Goal: Information Seeking & Learning: Check status

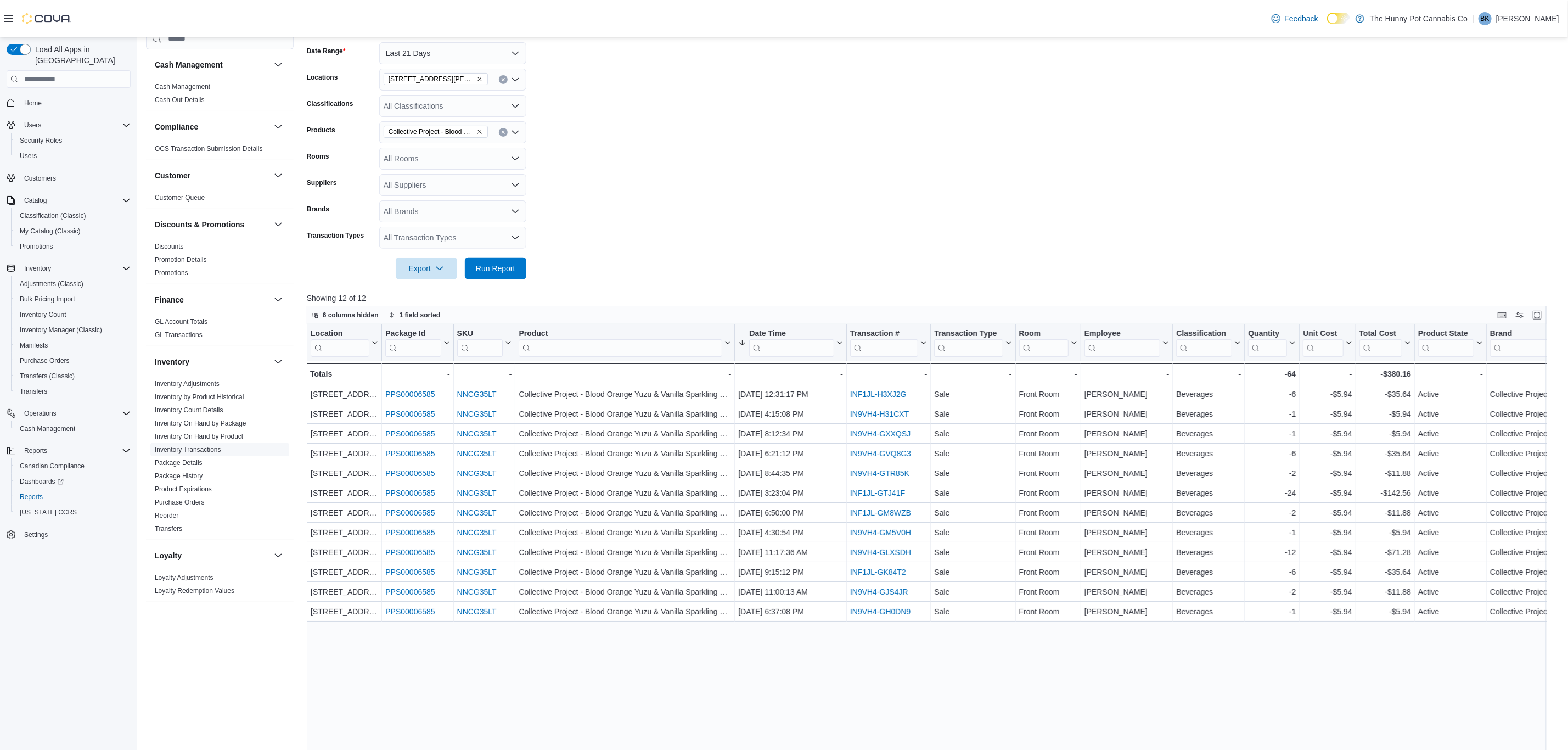
scroll to position [165, 0]
click at [187, 462] on link "Package Details" at bounding box center [178, 463] width 47 height 8
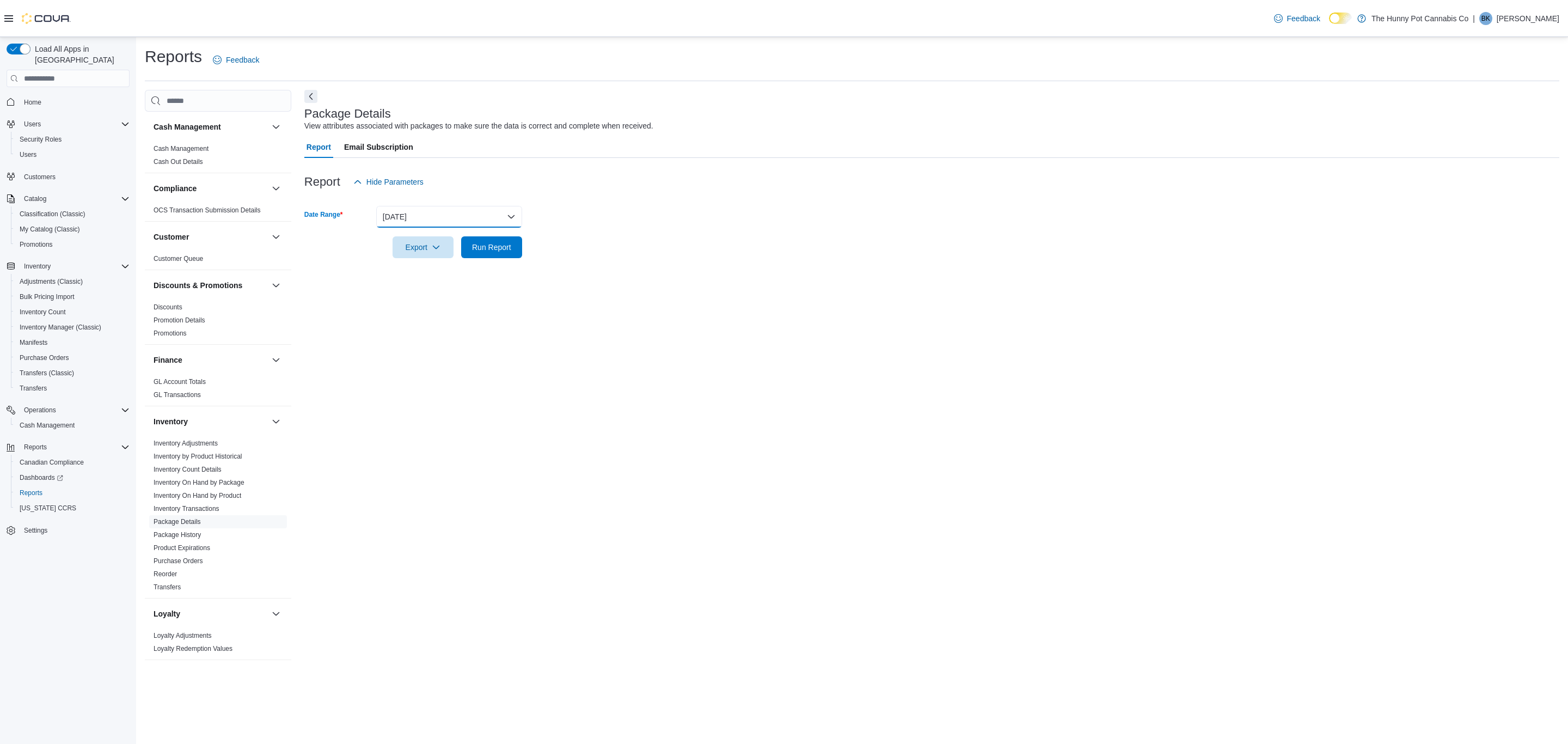
click at [423, 218] on button "[DATE]" at bounding box center [449, 217] width 146 height 22
click at [425, 309] on span "Last 7 Days" at bounding box center [456, 304] width 124 height 13
click at [498, 243] on span "Run Report" at bounding box center [491, 246] width 39 height 11
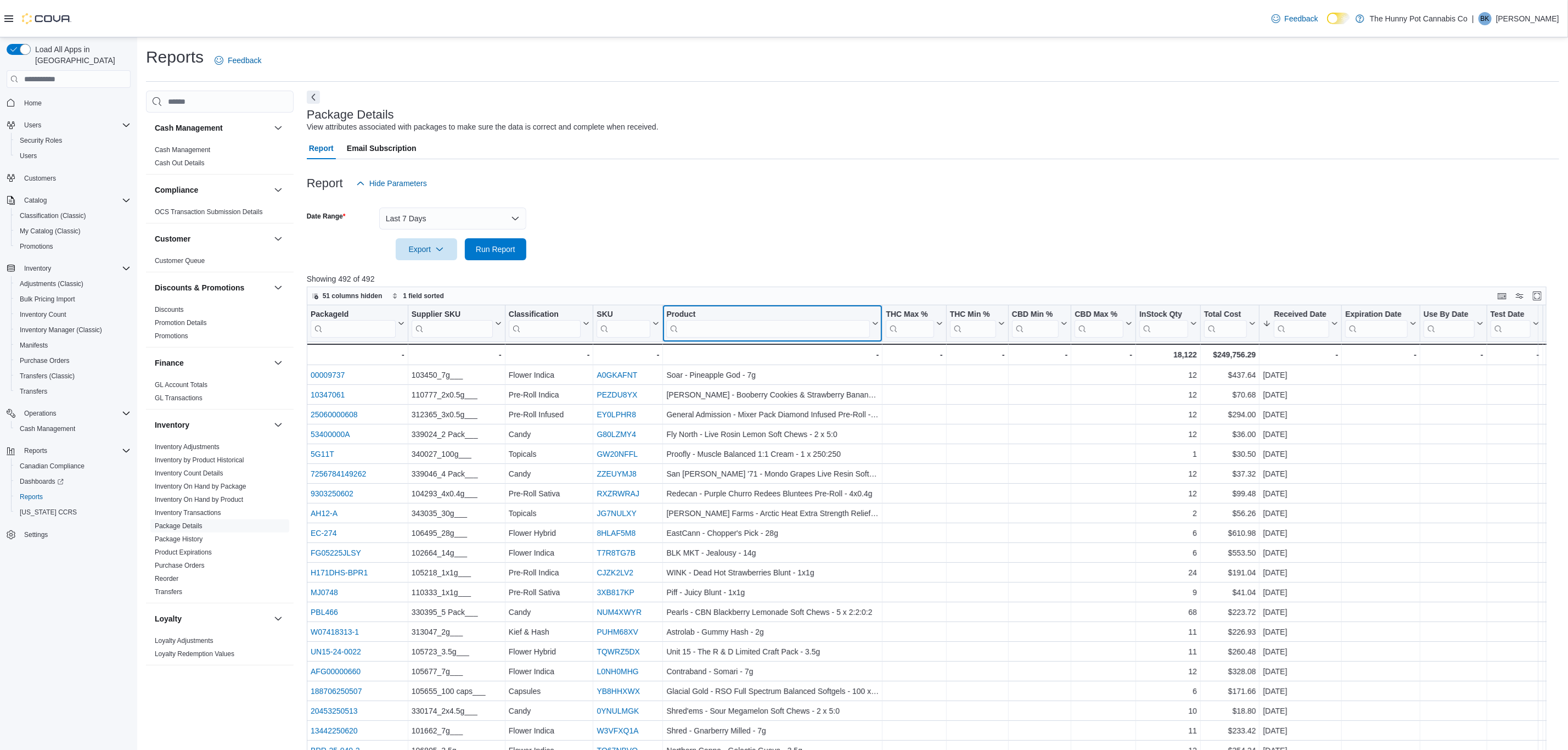
click at [764, 329] on input "search" at bounding box center [768, 329] width 204 height 18
paste input "**********"
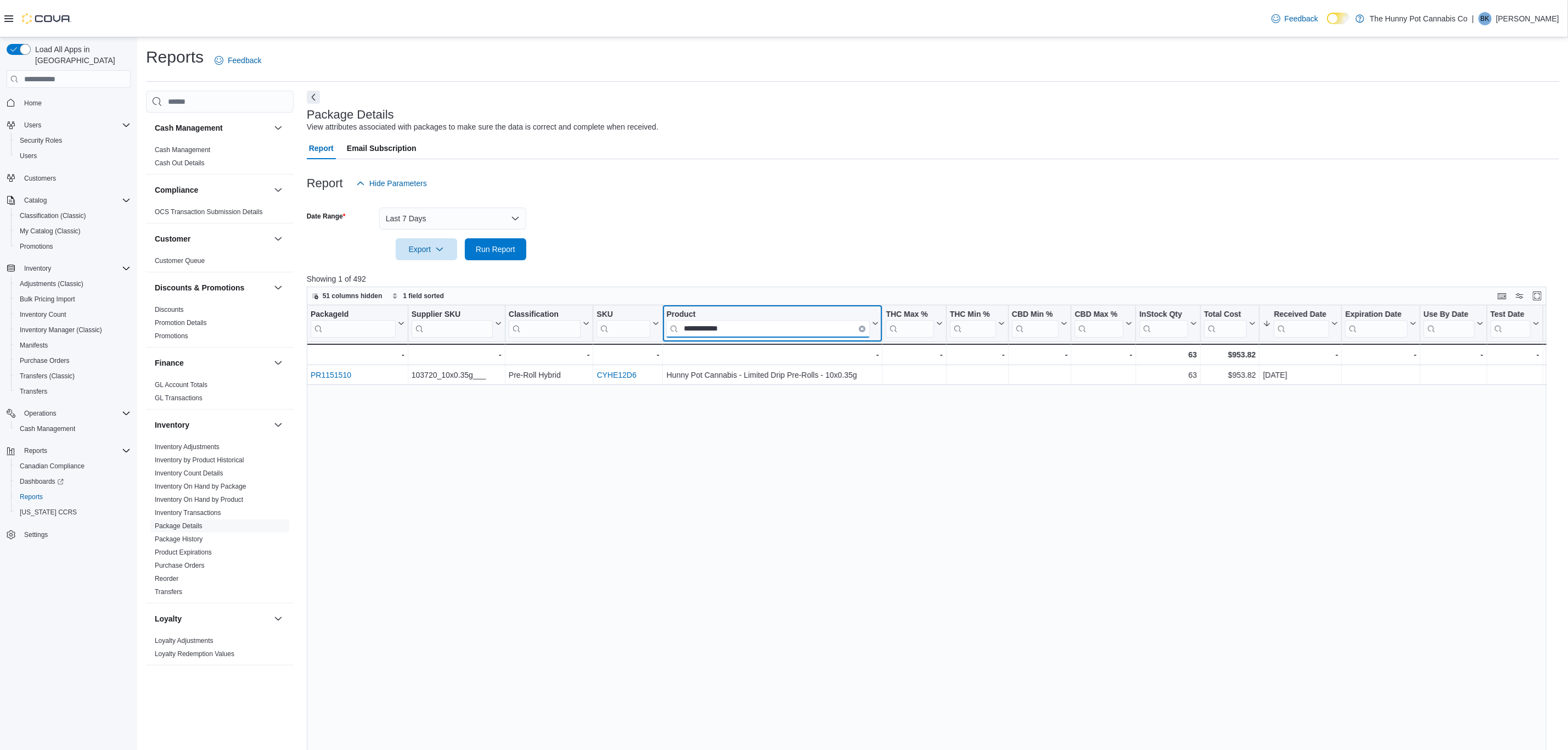
type input "**********"
click at [857, 519] on div "**********" at bounding box center [933, 595] width 1253 height 581
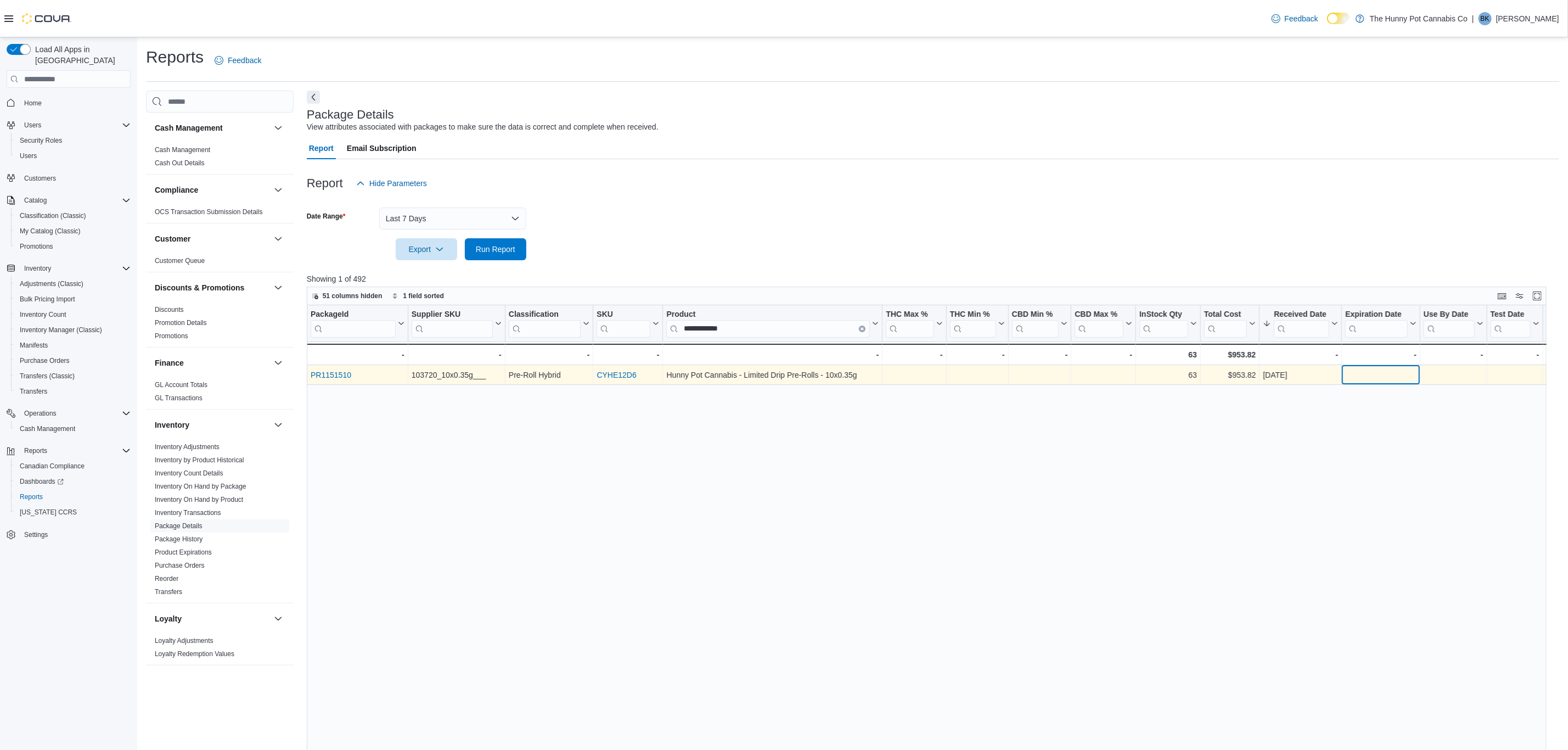
click at [1356, 376] on div "- Expiration Date, column 13, row 1" at bounding box center [1381, 375] width 72 height 13
click at [457, 376] on div "103720_10x0.35g___" at bounding box center [457, 375] width 90 height 13
click at [376, 374] on div "PR1151510" at bounding box center [358, 375] width 94 height 13
drag, startPoint x: 360, startPoint y: 374, endPoint x: 327, endPoint y: 379, distance: 33.4
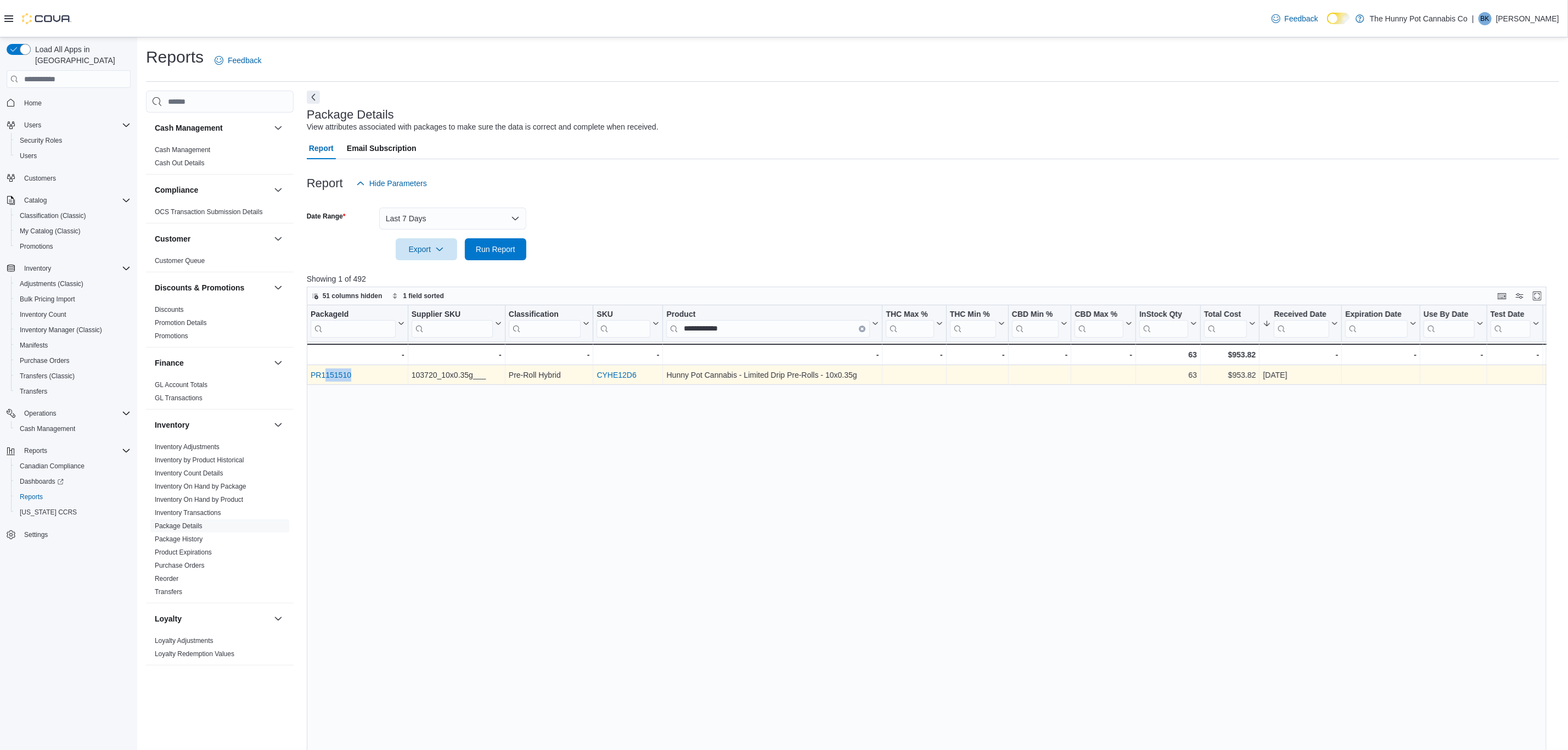
click at [327, 379] on div "PR1151510" at bounding box center [358, 375] width 94 height 13
click at [364, 381] on div "PR1151510" at bounding box center [358, 375] width 94 height 13
drag, startPoint x: 363, startPoint y: 381, endPoint x: 313, endPoint y: 381, distance: 50.0
click at [313, 381] on div "PR1151510" at bounding box center [358, 375] width 94 height 13
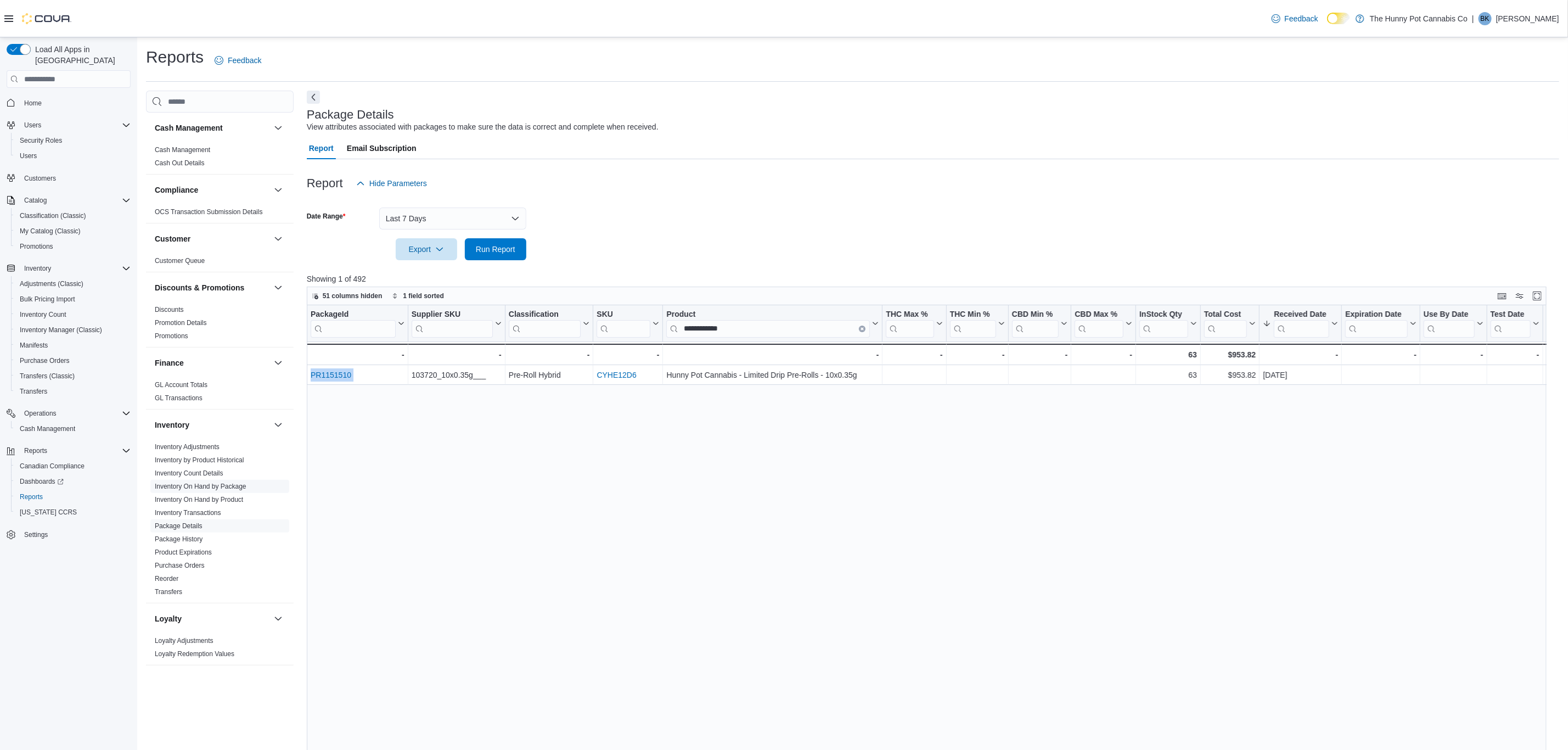
click at [220, 489] on link "Inventory On Hand by Package" at bounding box center [200, 486] width 92 height 8
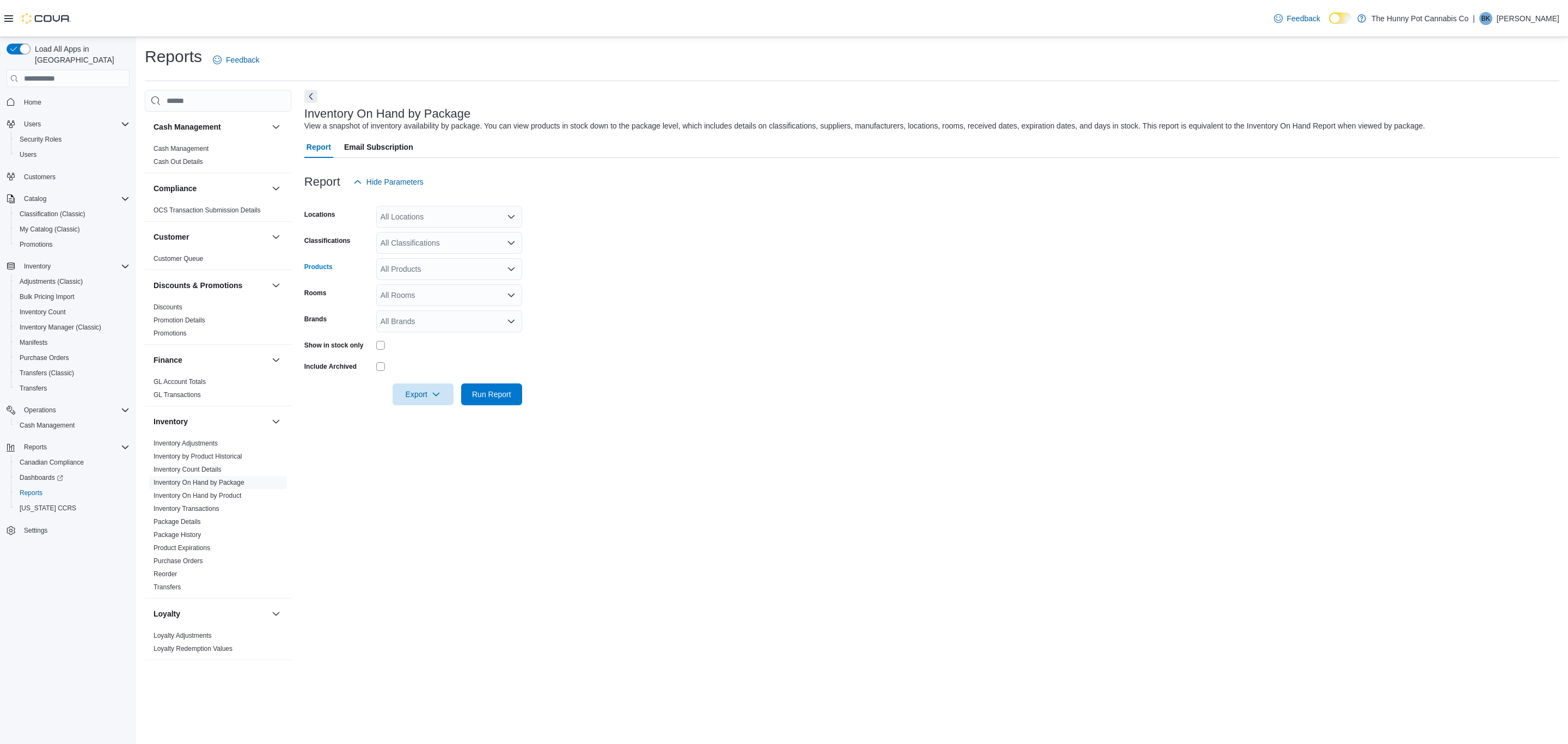
click at [425, 268] on div "All Products" at bounding box center [449, 269] width 146 height 22
type input "**********"
click at [480, 304] on div "Hunny Pot Canna...olls - 10x0.35g" at bounding box center [449, 303] width 133 height 11
click at [614, 319] on form "Locations All Locations Classifications All Classifications Products Hunny Pot …" at bounding box center [932, 299] width 1255 height 212
click at [504, 396] on span "Run Report" at bounding box center [491, 393] width 39 height 11
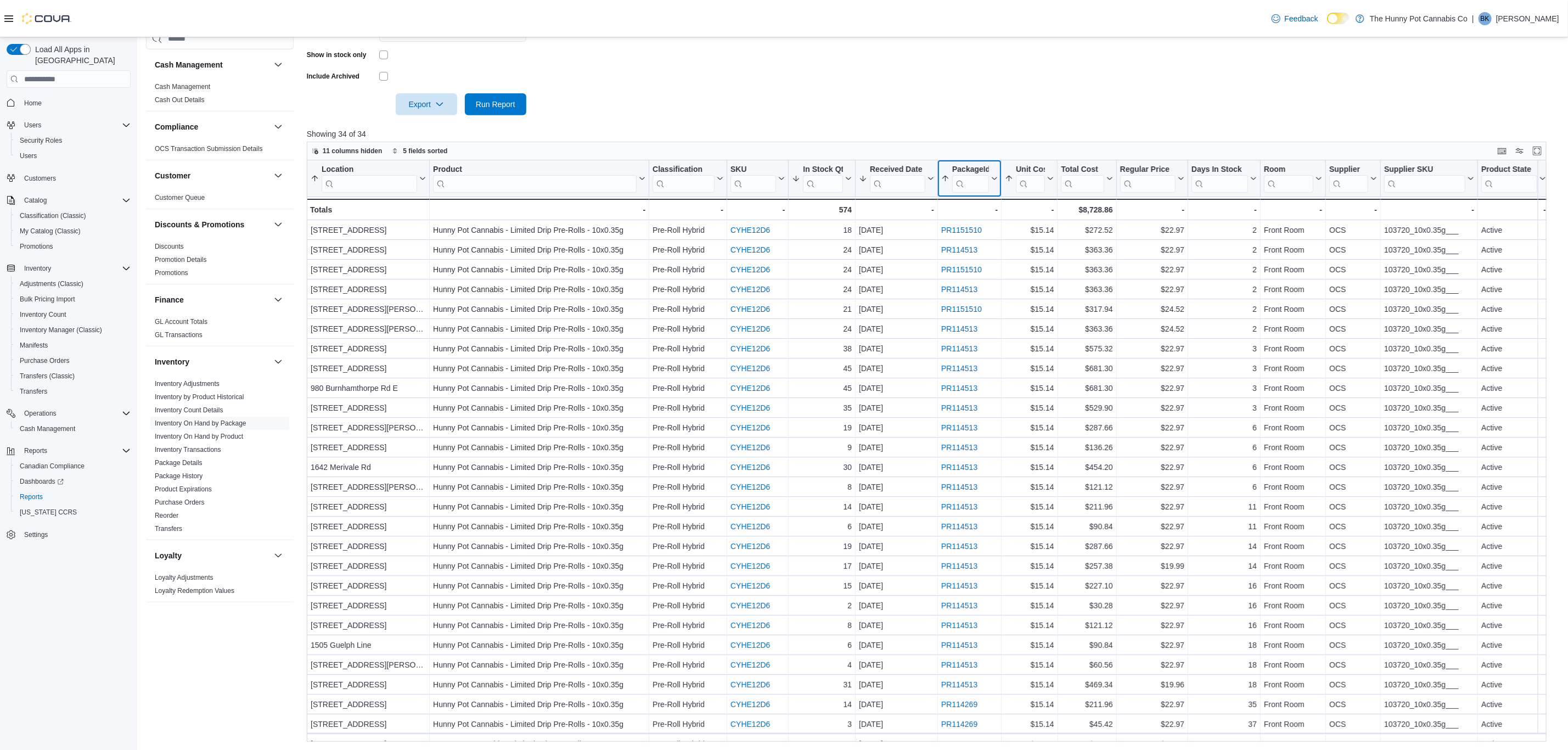
click at [974, 183] on input "search" at bounding box center [971, 184] width 37 height 18
paste input "*********"
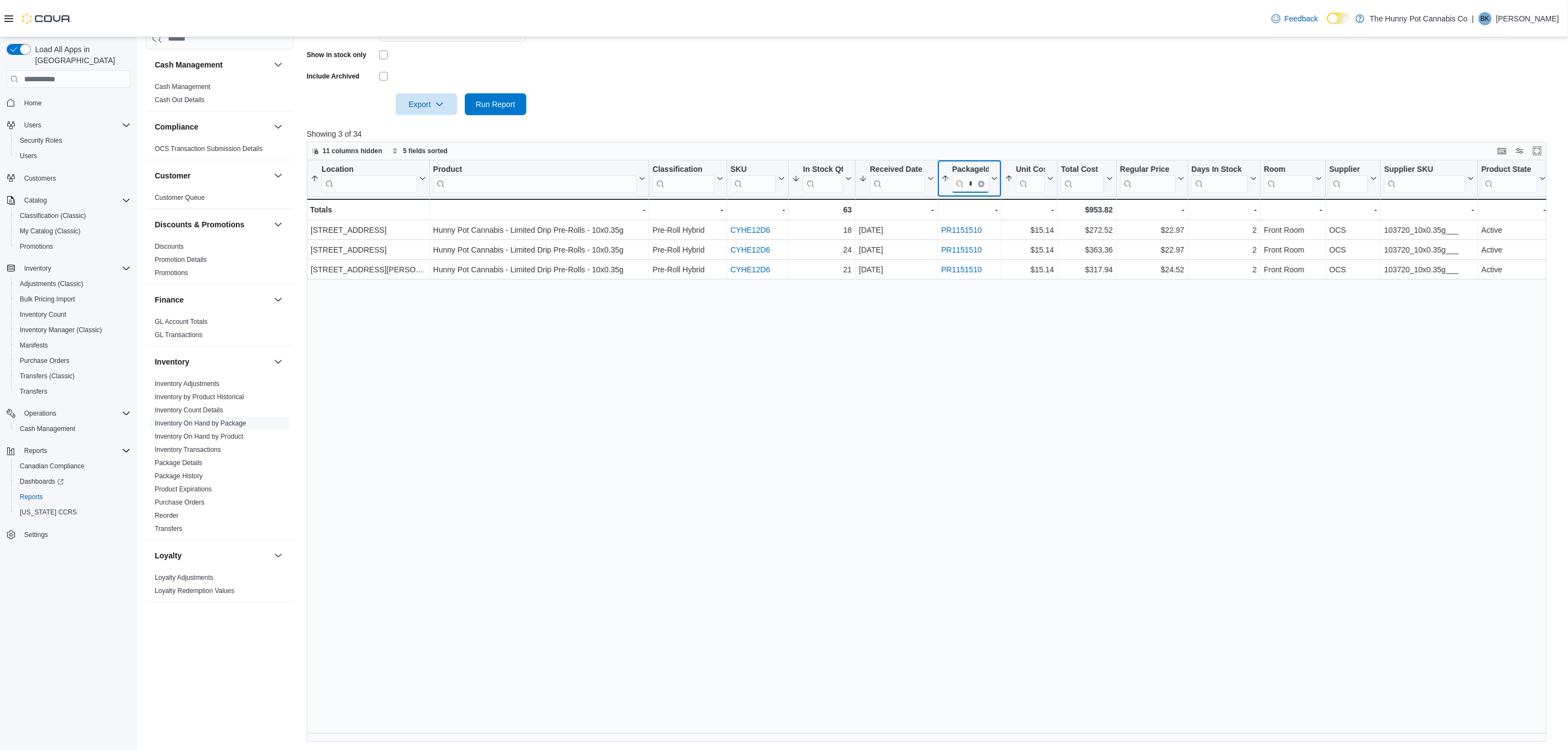
type input "*********"
click at [998, 111] on form "Locations All Locations Classifications All Classifications Products Hunny Pot …" at bounding box center [933, 8] width 1253 height 214
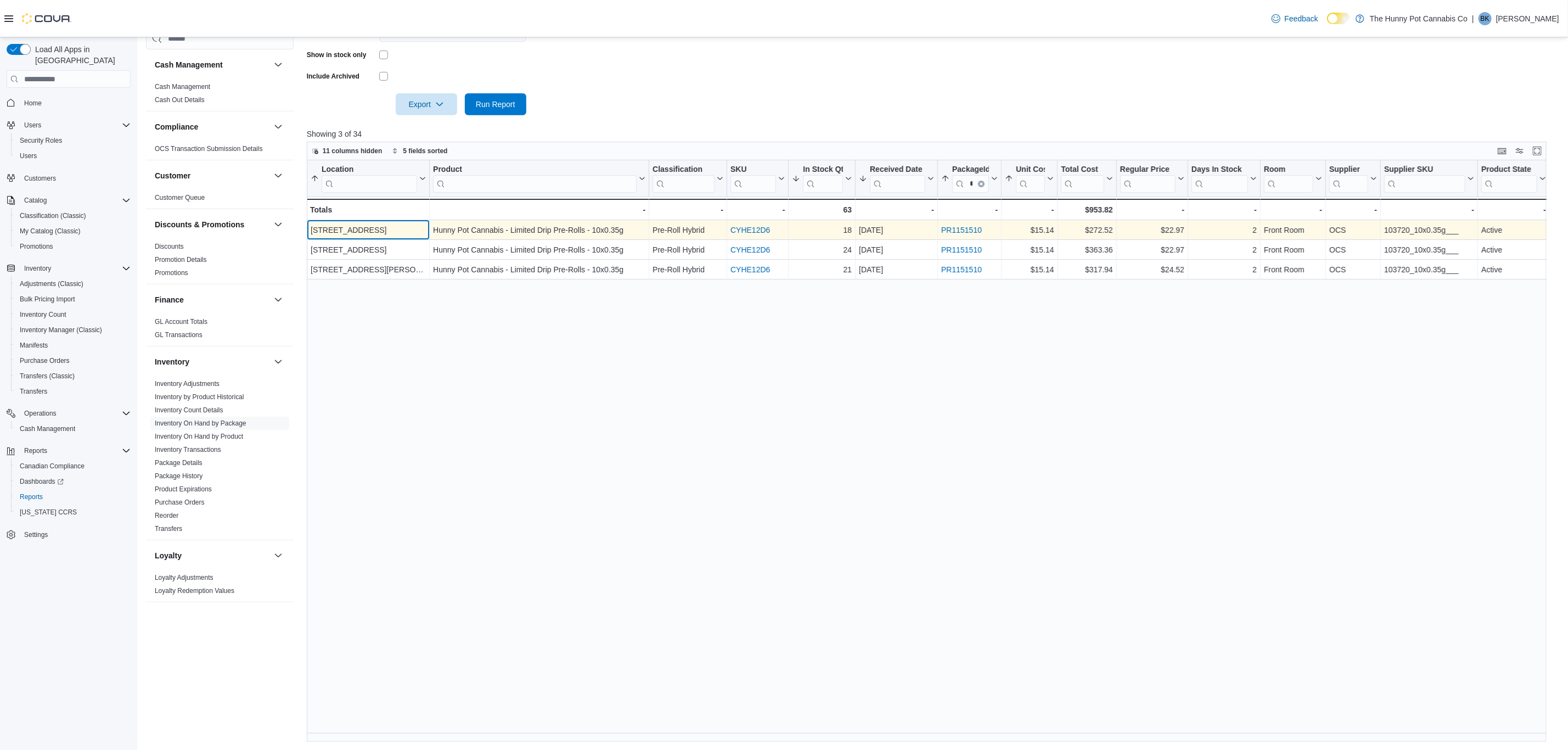
click at [351, 232] on div "[STREET_ADDRESS]" at bounding box center [369, 230] width 115 height 13
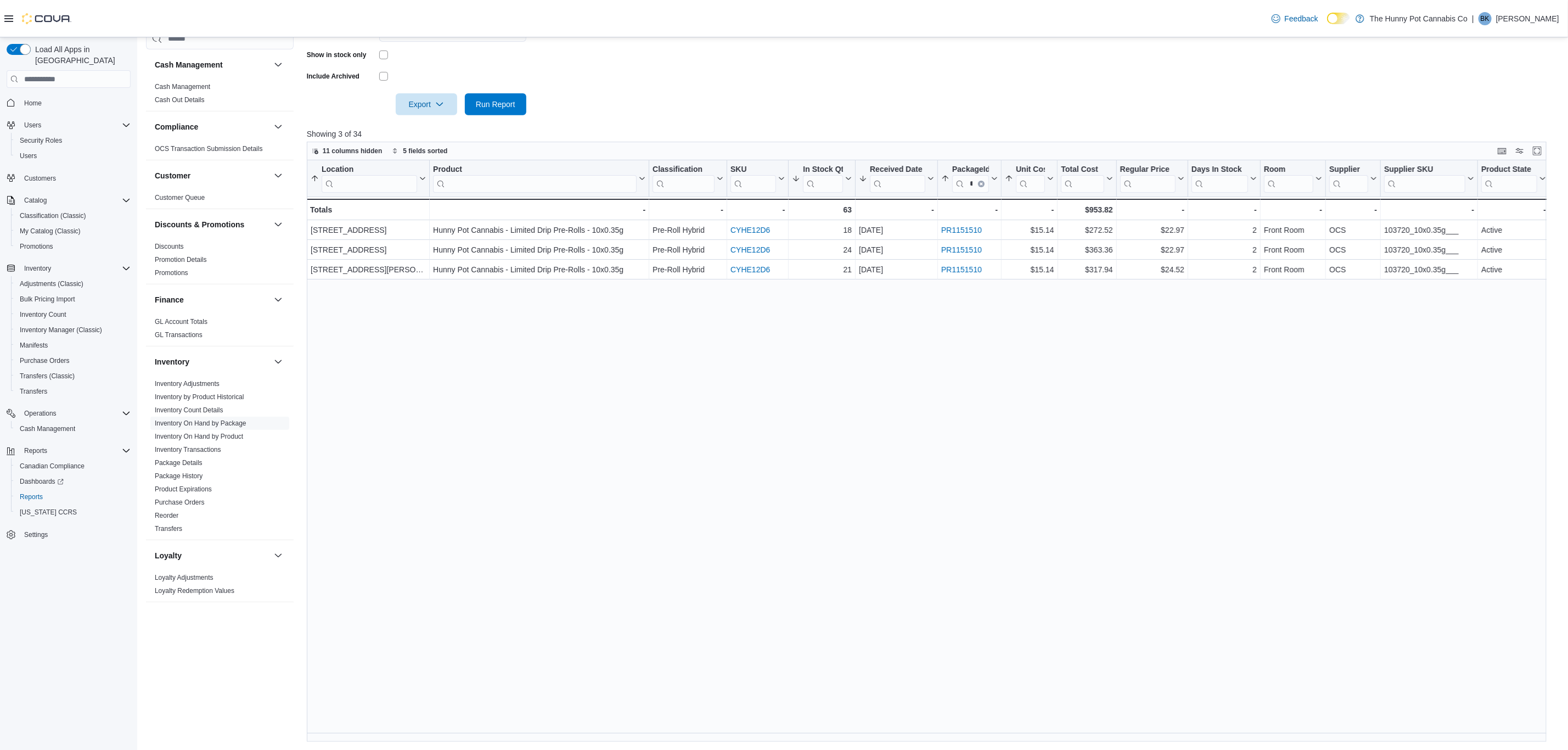
click at [467, 371] on div "Location Sorted by Package URL, ascending , then sorted by Location, ascending …" at bounding box center [933, 450] width 1253 height 581
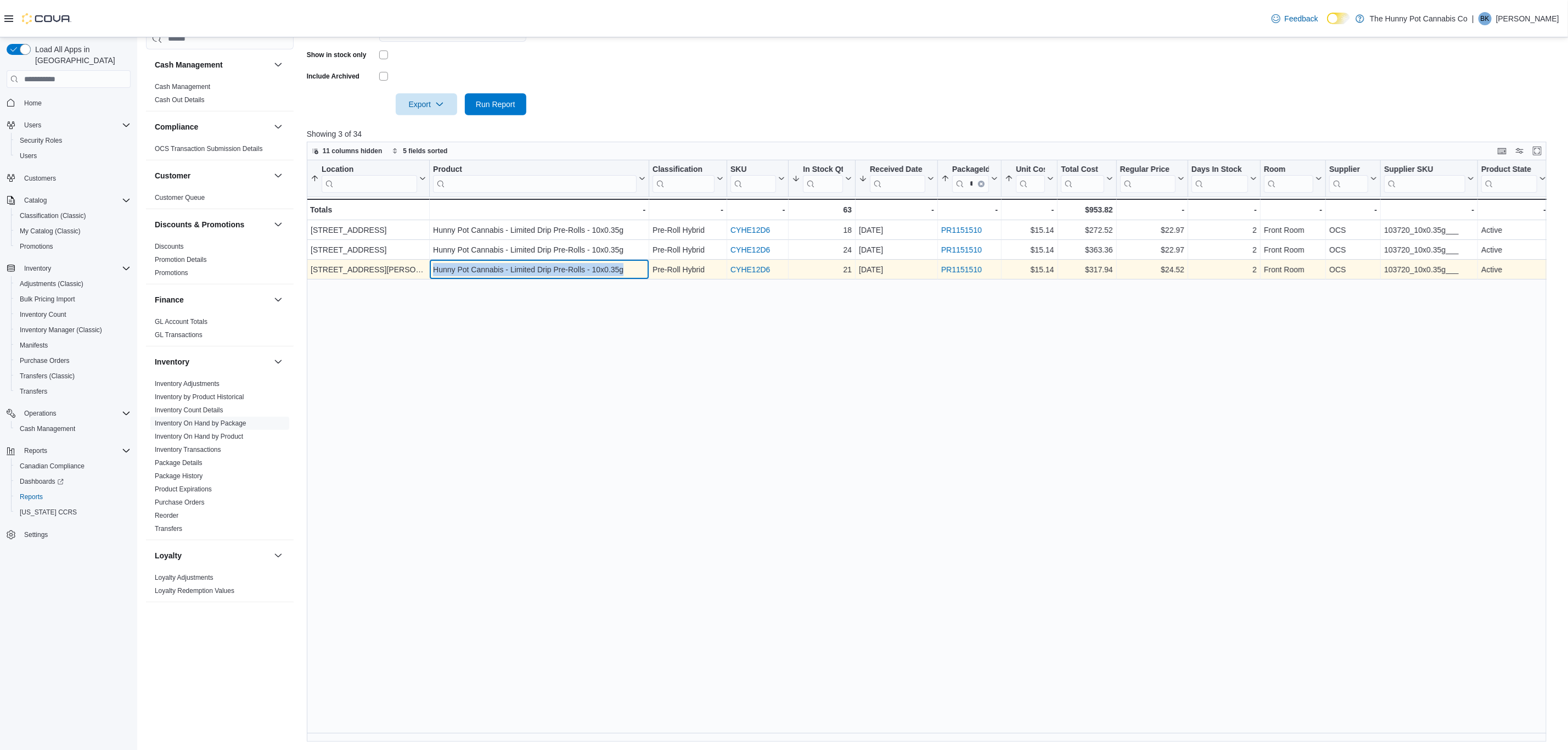
drag, startPoint x: 629, startPoint y: 274, endPoint x: 434, endPoint y: 276, distance: 195.0
click at [434, 276] on div "Hunny Pot Cannabis - Limited Drip Pre-Rolls - 10x0.35g" at bounding box center [539, 269] width 212 height 13
copy div "Hunny Pot Cannabis - Limited Drip Pre-Rolls - 10x0.35g"
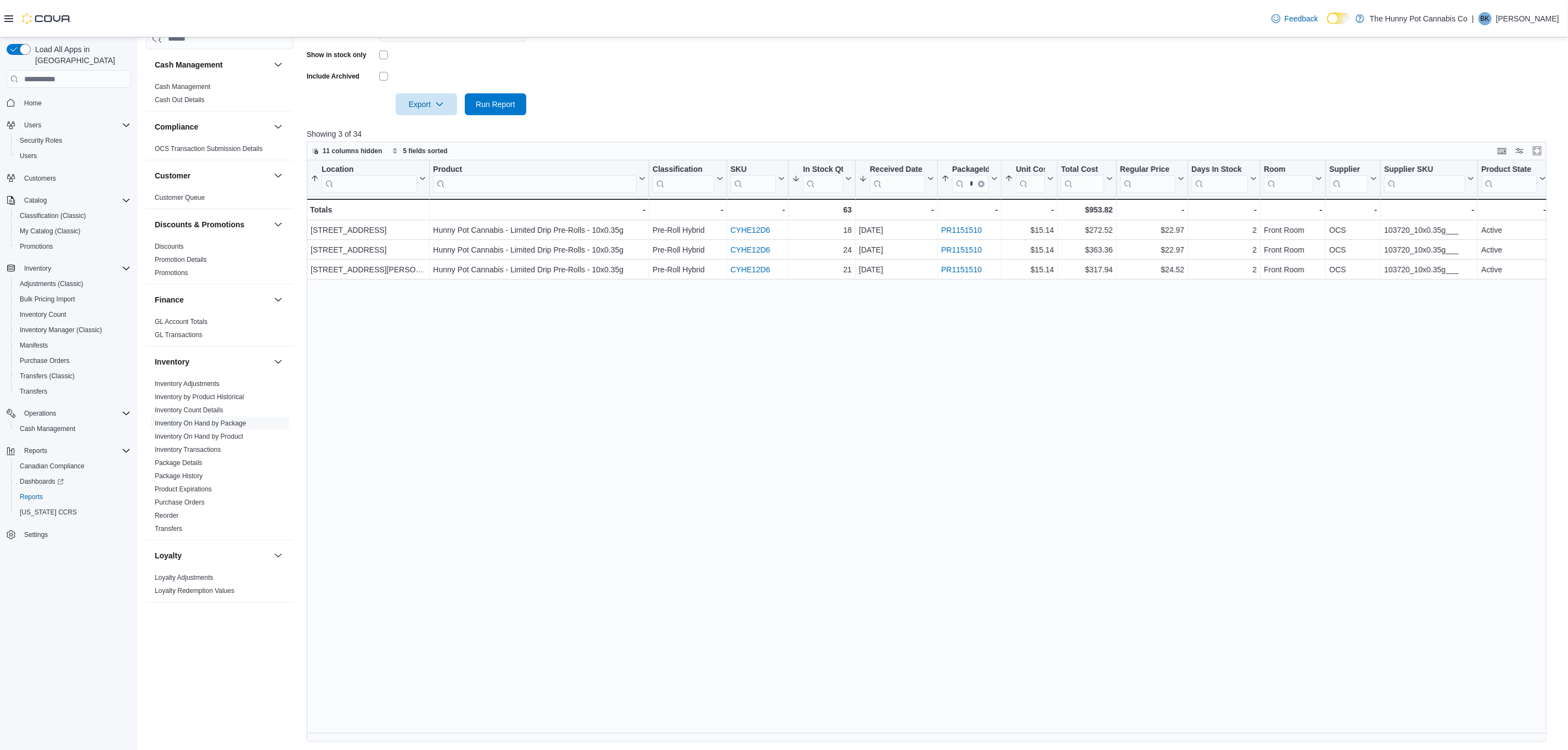
click at [646, 305] on div "Location Sorted by Package URL, ascending , then sorted by Location, ascending …" at bounding box center [933, 450] width 1253 height 581
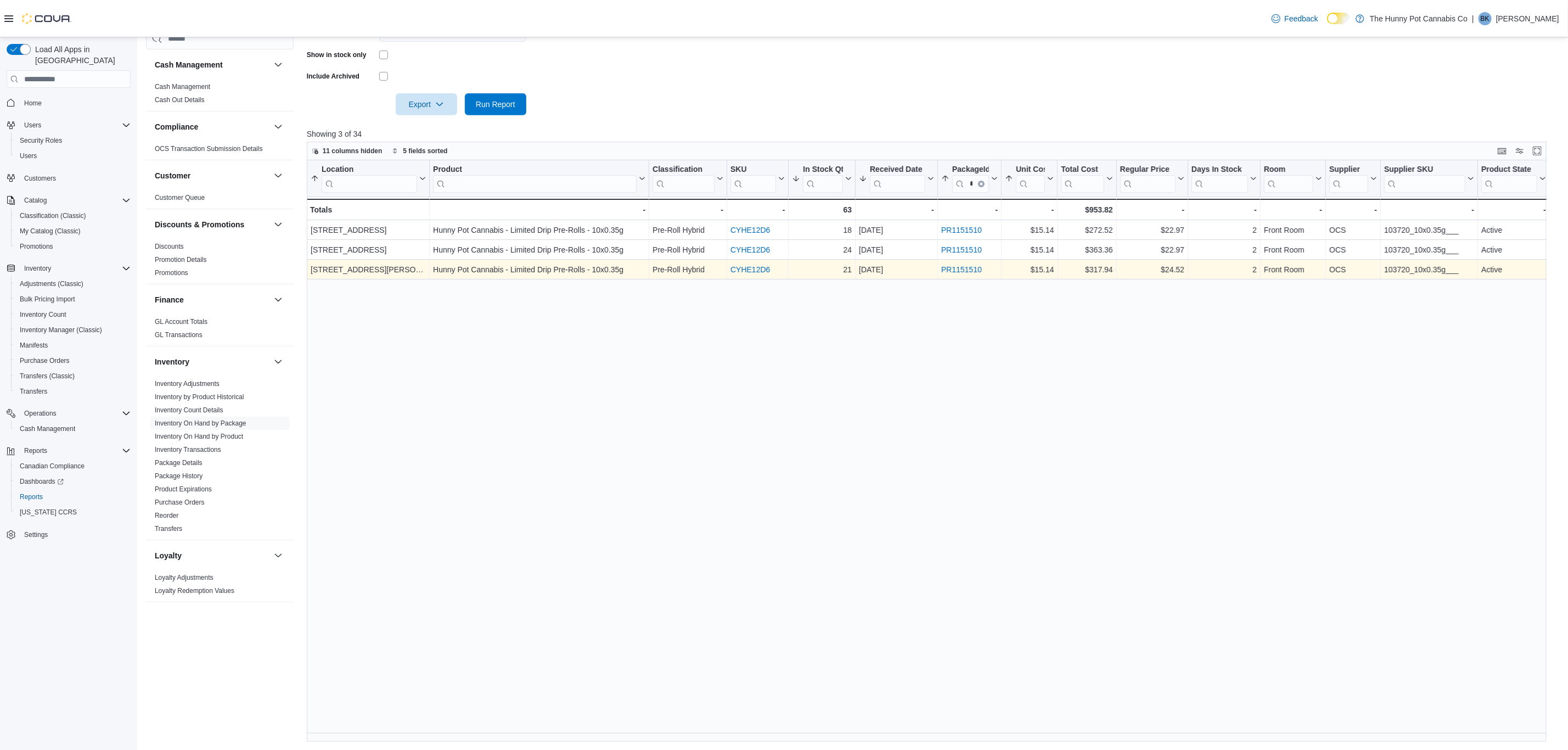
drag, startPoint x: 982, startPoint y: 270, endPoint x: 931, endPoint y: 277, distance: 51.5
click at [931, 277] on div "[GEOGRAPHIC_DATA][PERSON_NAME] - Location, column 1, row 3 Hunny Pot Cannabis -…" at bounding box center [1011, 269] width 1408 height 20
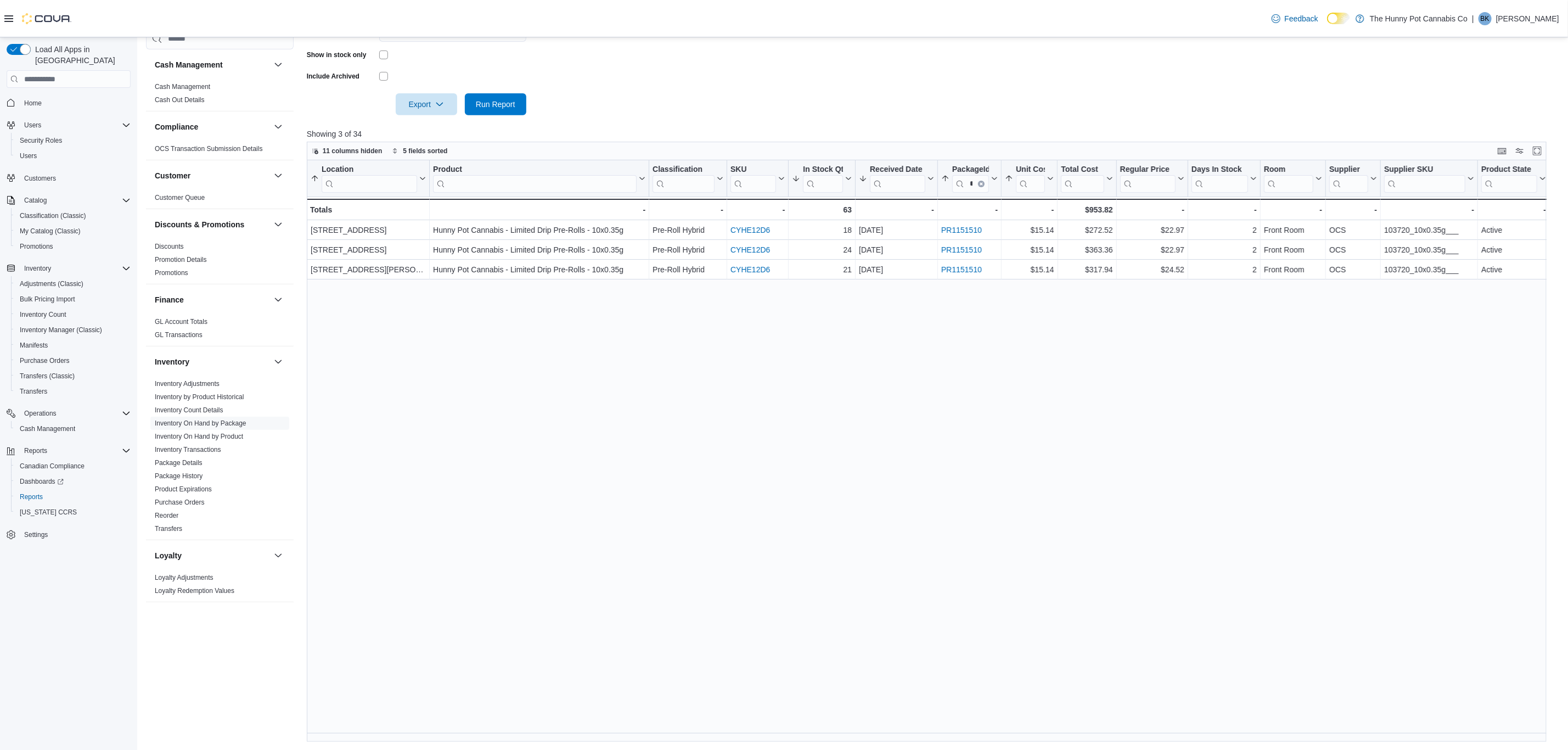
copy div "- Received Date, column 6, row 3 PR1151510"
